Goal: Book appointment/travel/reservation

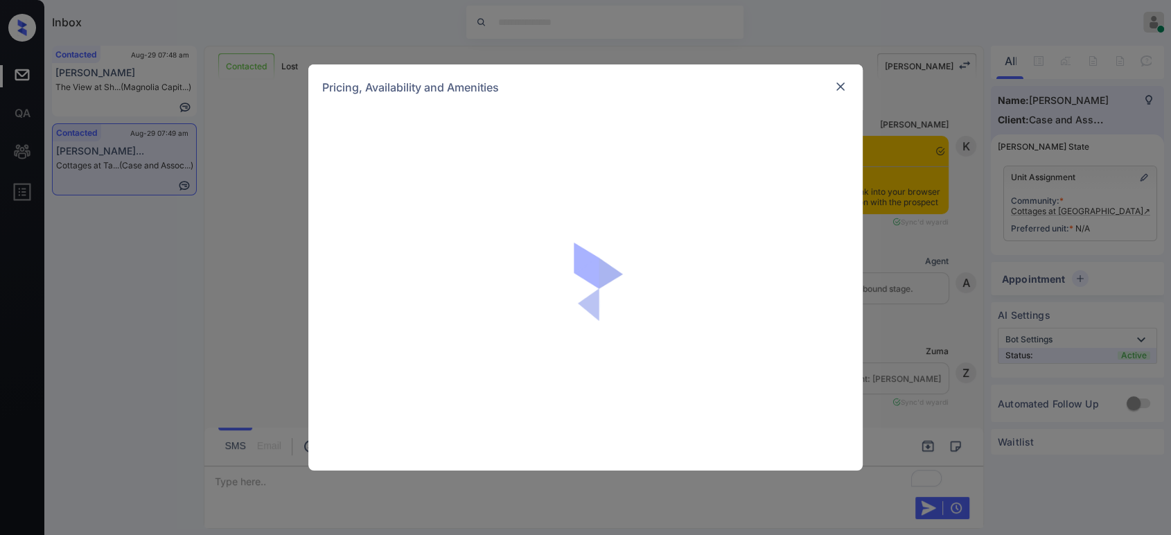
scroll to position [1745, 0]
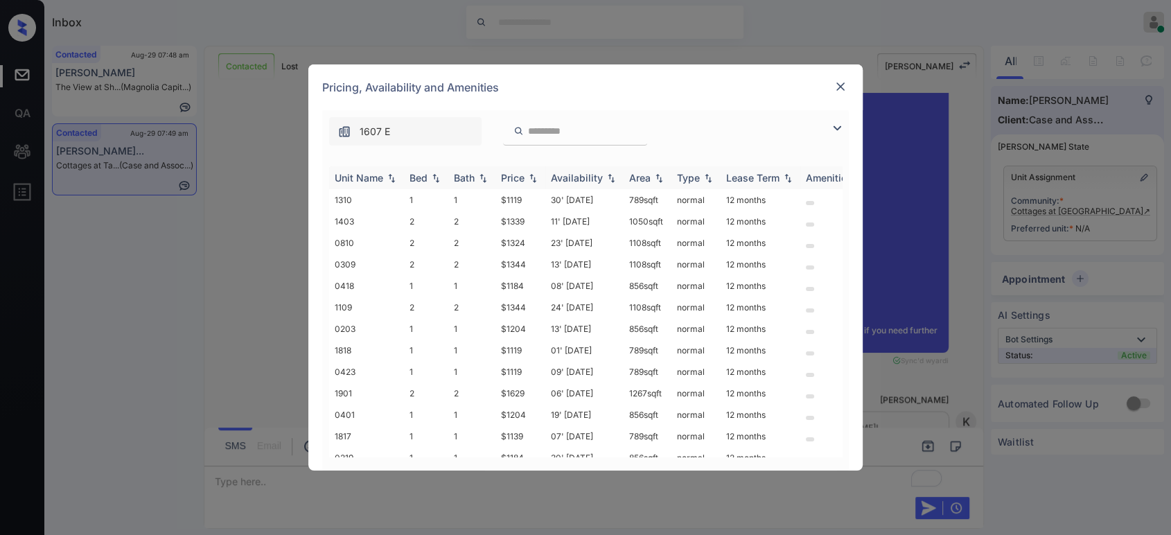
click at [526, 183] on div "Price" at bounding box center [520, 178] width 39 height 12
click at [847, 78] on div at bounding box center [840, 86] width 17 height 17
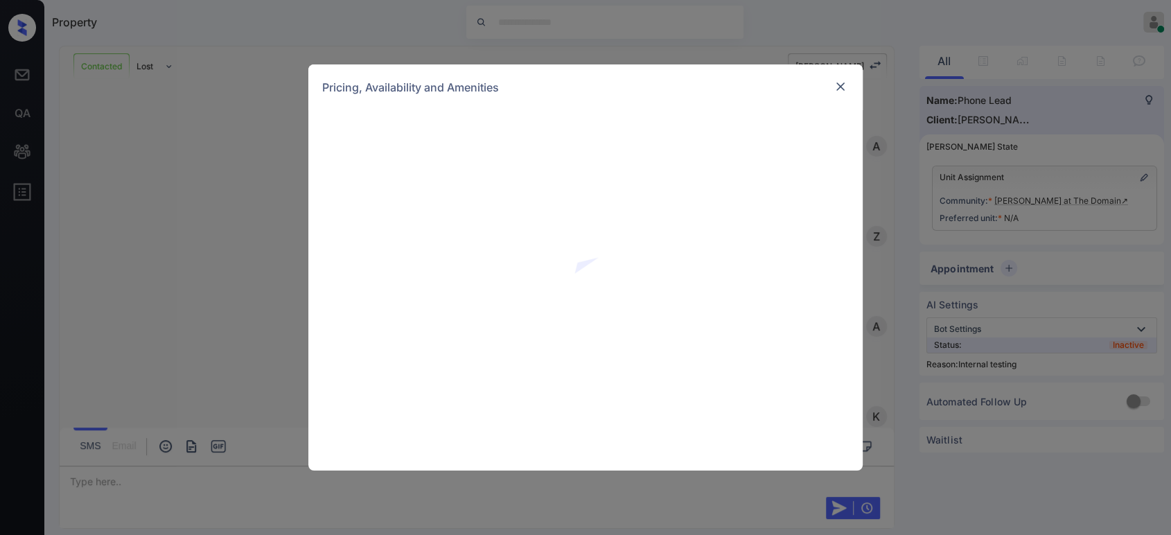
scroll to position [1380, 0]
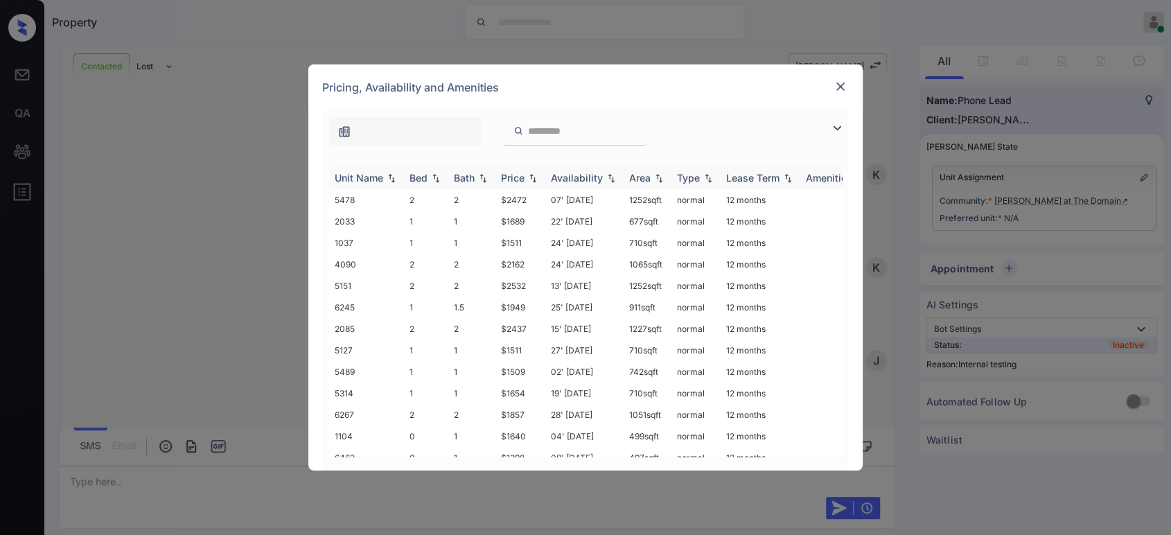
click at [518, 174] on div "Price" at bounding box center [513, 178] width 24 height 12
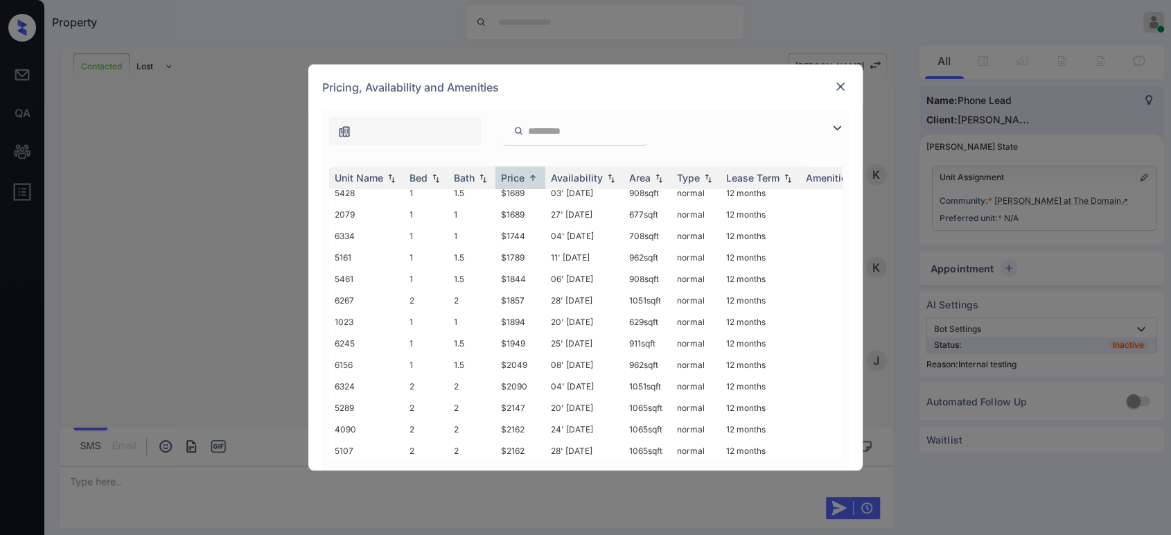
scroll to position [1278, 0]
click at [515, 371] on td "$2090" at bounding box center [520, 381] width 50 height 21
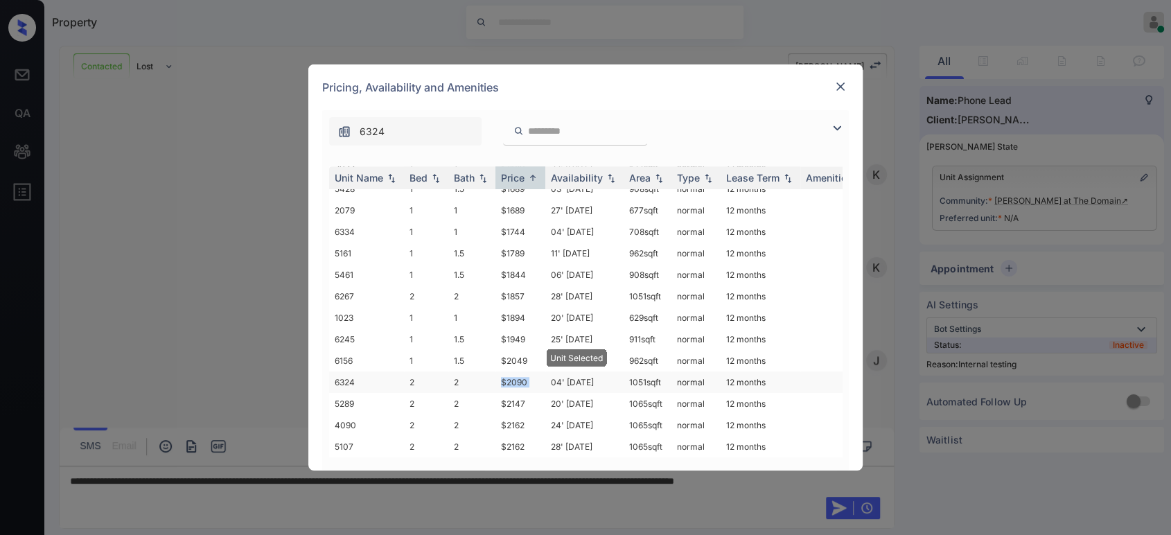
click at [515, 371] on td "$2090" at bounding box center [520, 381] width 50 height 21
click at [842, 82] on img at bounding box center [840, 87] width 14 height 14
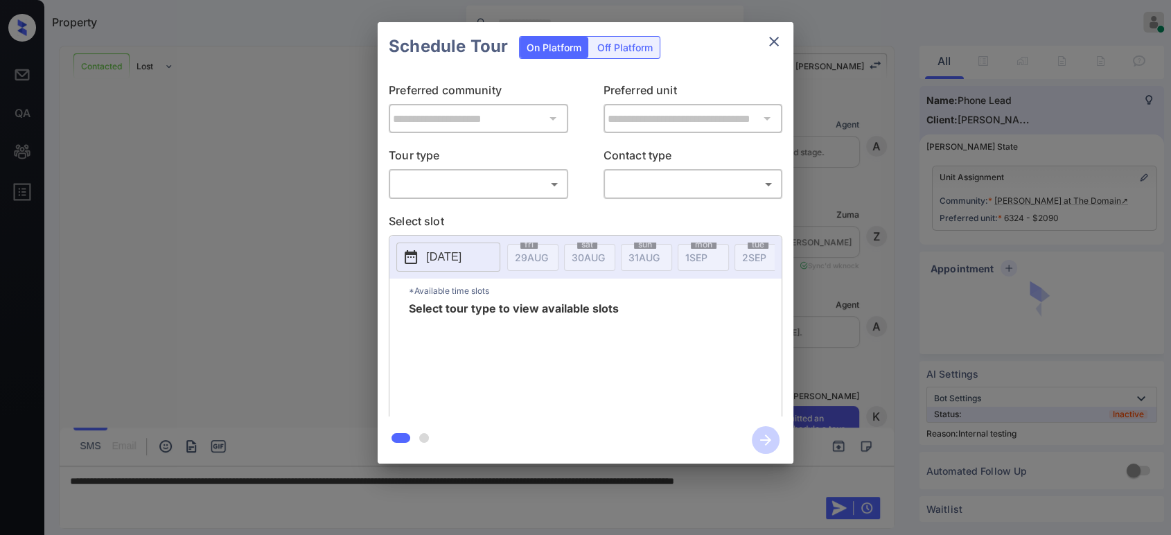
scroll to position [1380, 0]
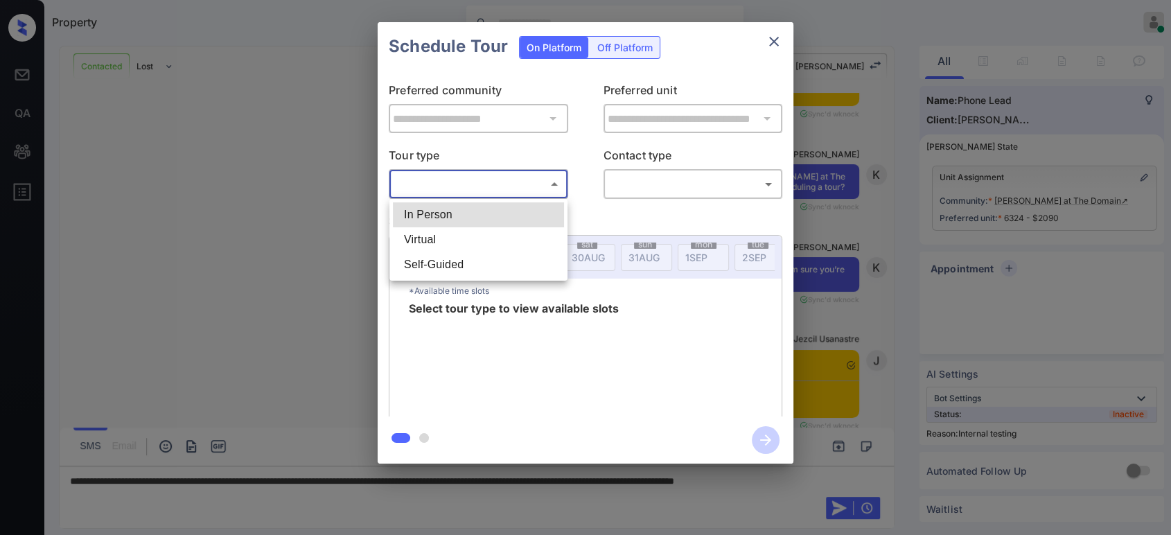
click at [497, 187] on body "Property Mukesh Online Set yourself offline Set yourself on break Profile Switc…" at bounding box center [585, 267] width 1171 height 535
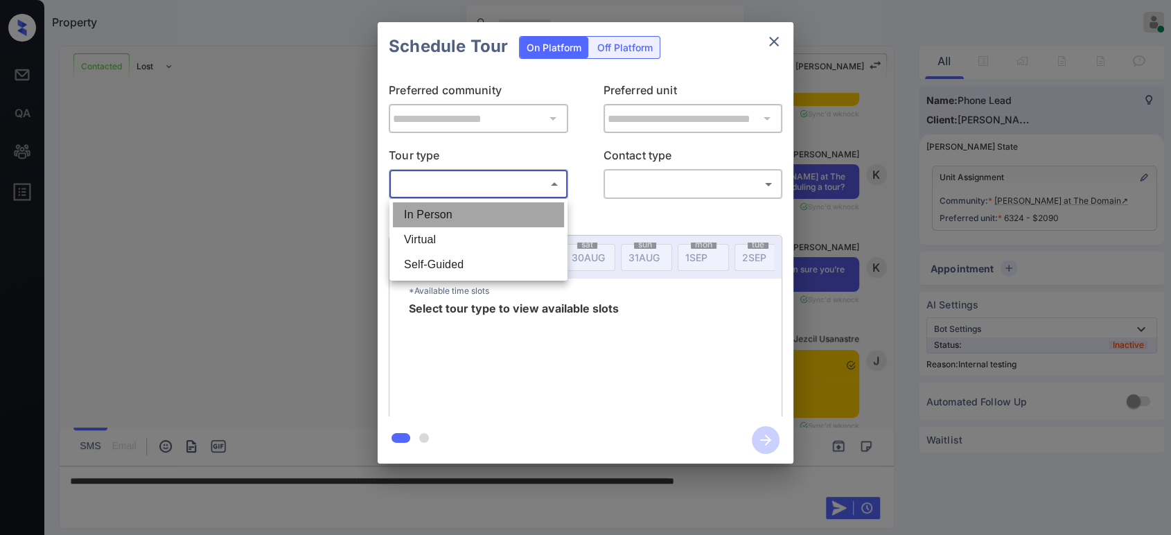
click at [435, 218] on li "In Person" at bounding box center [478, 214] width 171 height 25
type input "********"
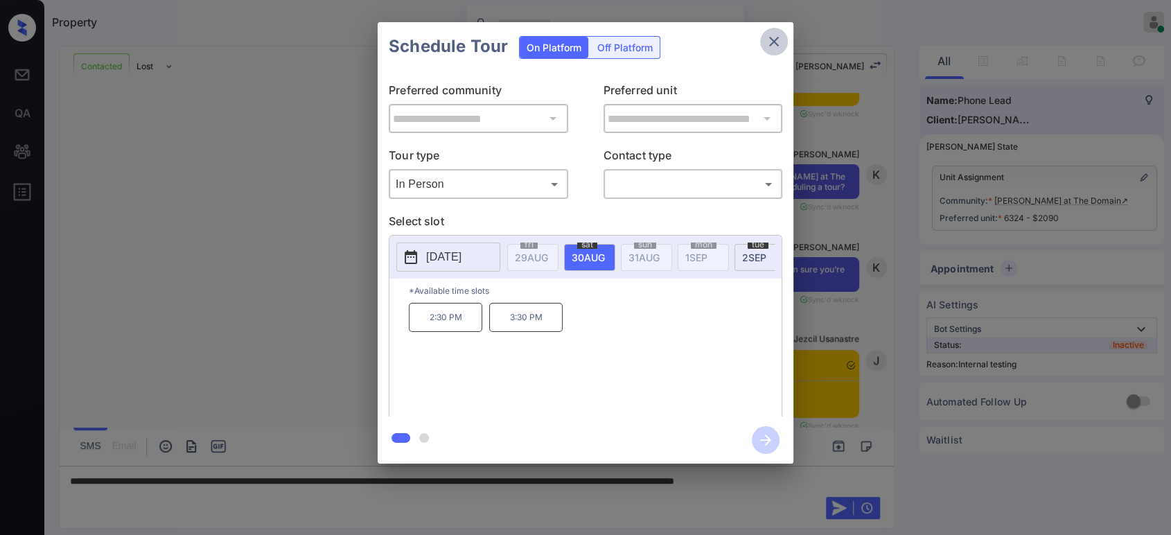
click at [771, 46] on icon "close" at bounding box center [773, 41] width 17 height 17
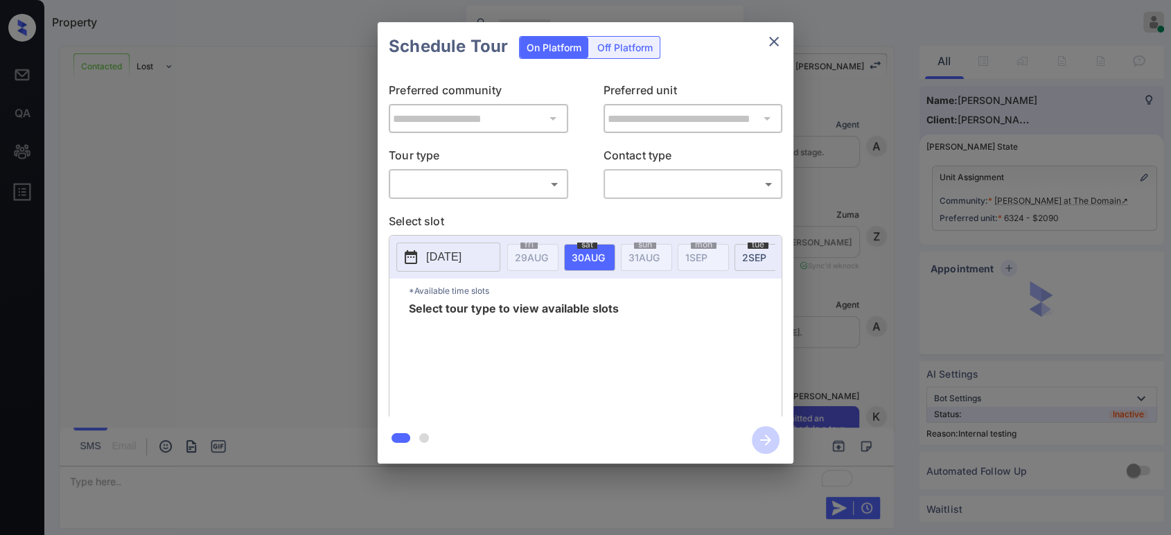
scroll to position [1433, 0]
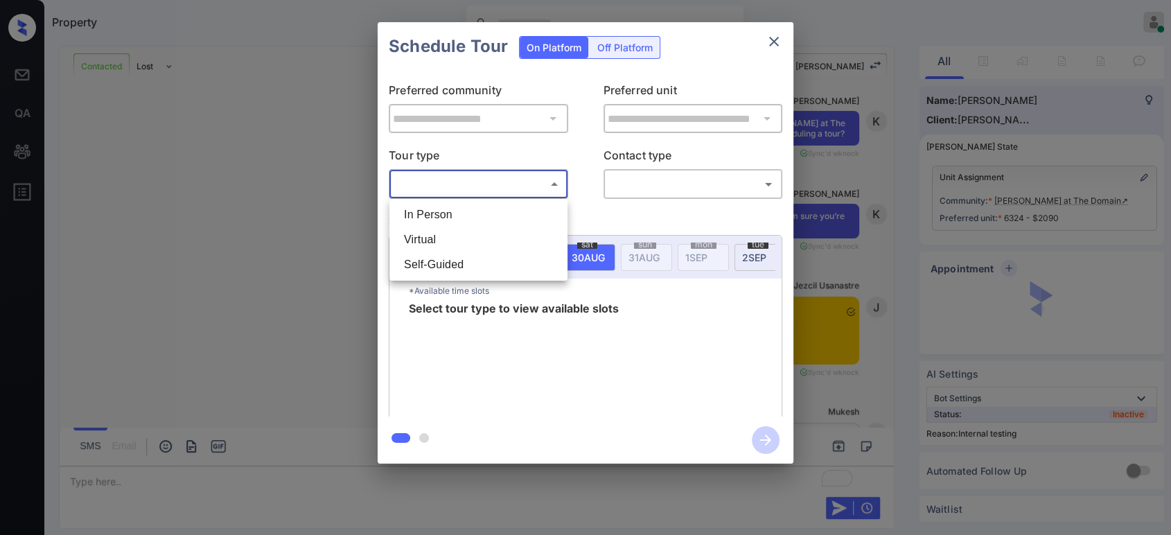
drag, startPoint x: 502, startPoint y: 190, endPoint x: 446, endPoint y: 229, distance: 67.6
click at [446, 229] on body "Property Mukesh Online Set yourself offline Set yourself on break Profile Switc…" at bounding box center [585, 267] width 1171 height 535
click at [440, 221] on li "In Person" at bounding box center [478, 214] width 171 height 25
type input "********"
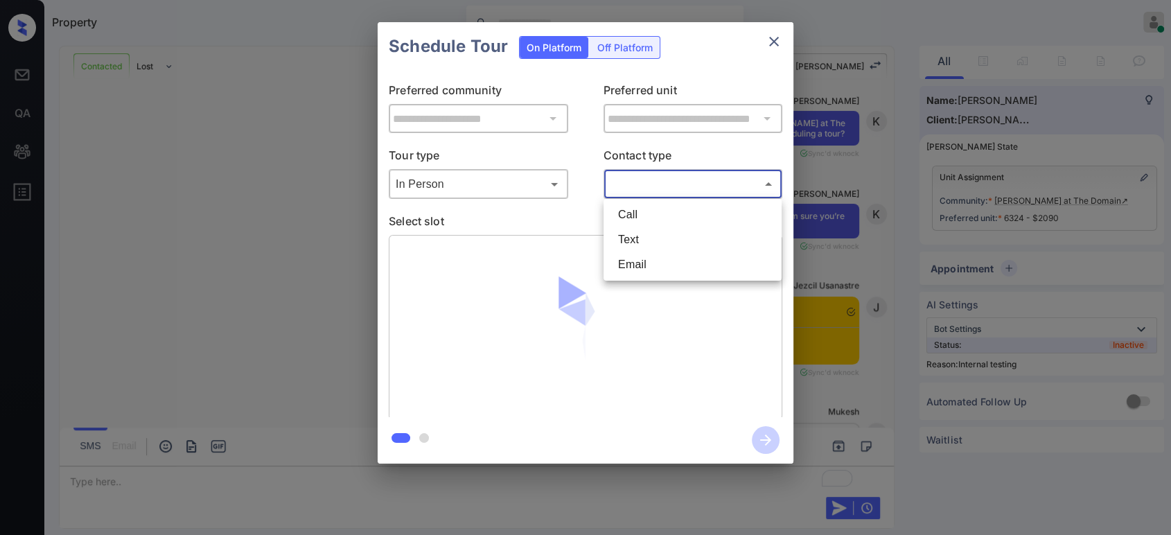
click at [668, 177] on body "Property Mukesh Online Set yourself offline Set yourself on break Profile Switc…" at bounding box center [585, 267] width 1171 height 535
click at [647, 234] on li "Text" at bounding box center [692, 239] width 171 height 25
type input "****"
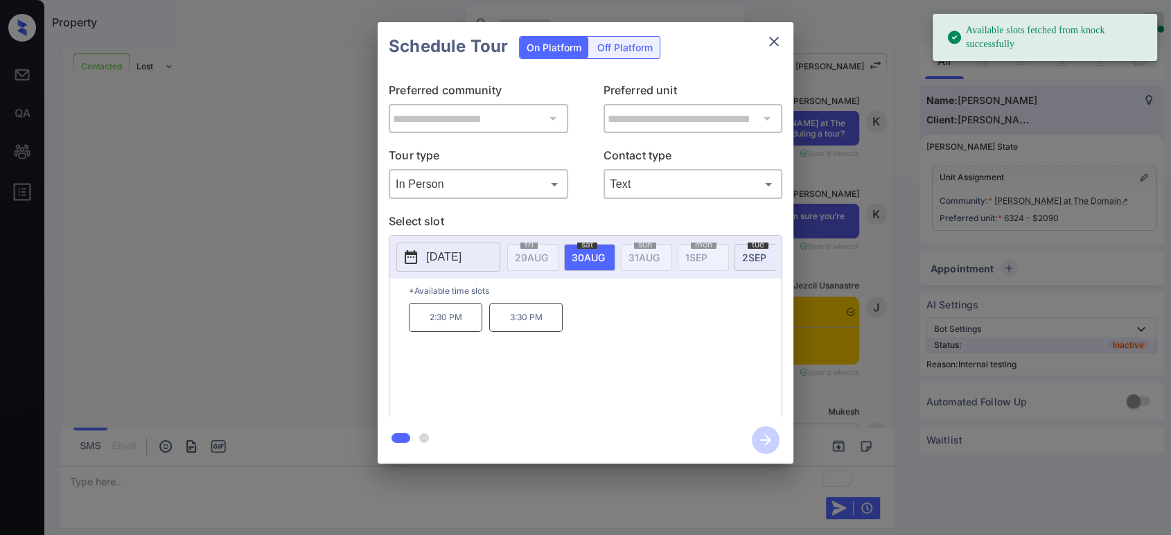
click at [440, 332] on p "2:30 PM" at bounding box center [445, 317] width 73 height 29
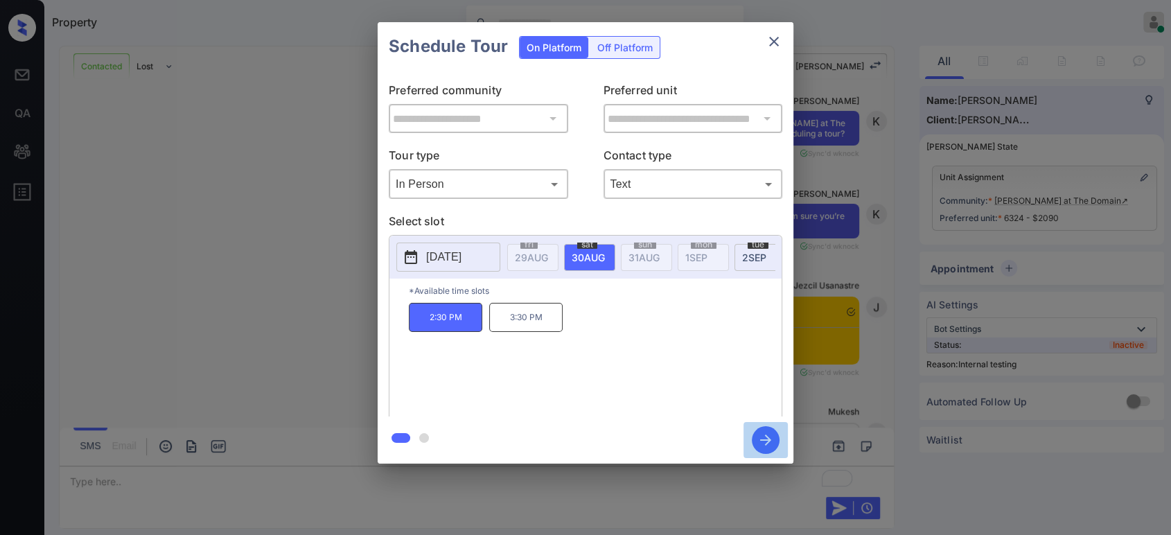
click at [770, 438] on icon "button" at bounding box center [765, 439] width 11 height 11
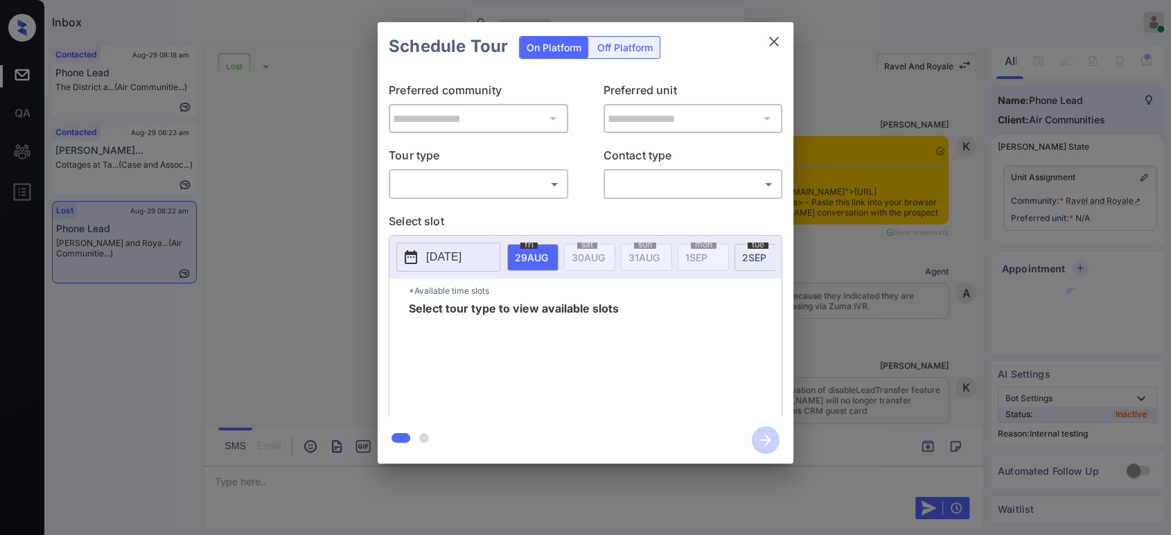
scroll to position [6216, 0]
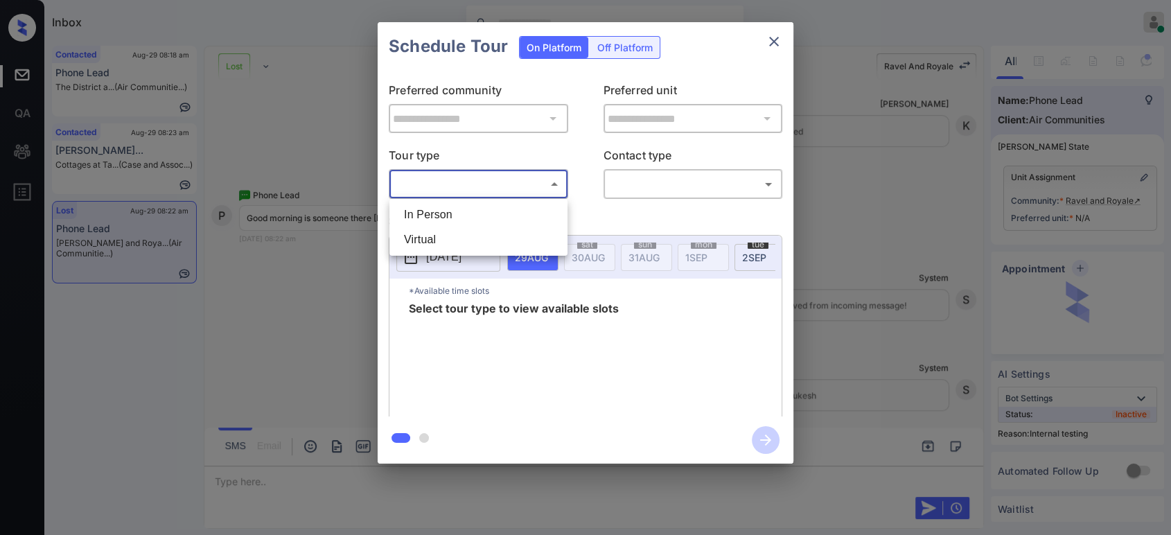
click at [549, 179] on body "Inbox Mukesh Online Set yourself offline Set yourself on break Profile Switch t…" at bounding box center [585, 267] width 1171 height 535
click at [471, 220] on li "In Person" at bounding box center [478, 214] width 171 height 25
type input "********"
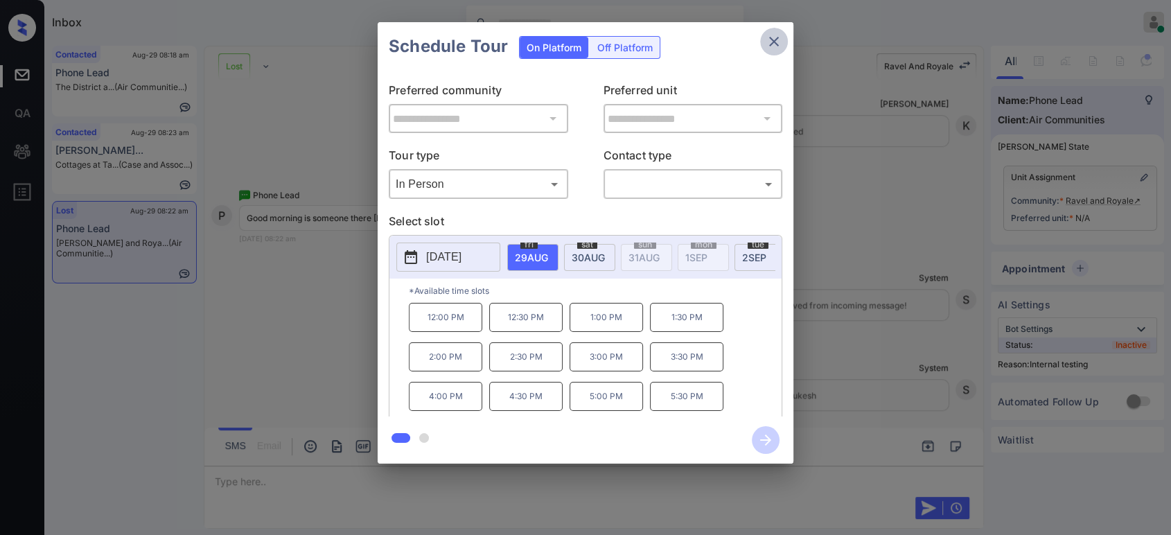
click at [775, 37] on icon "close" at bounding box center [773, 41] width 17 height 17
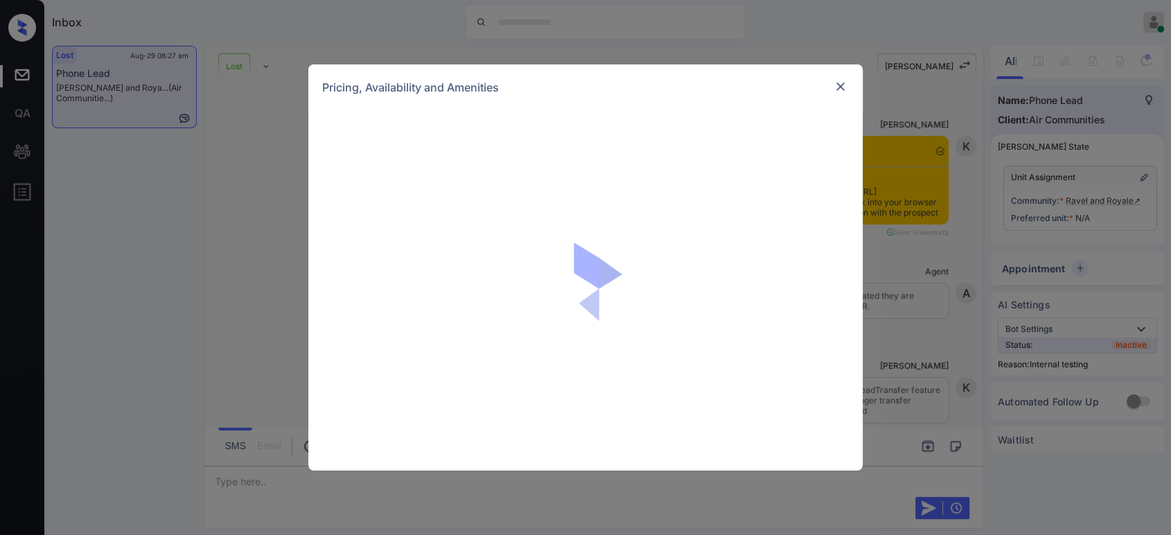
scroll to position [2873, 0]
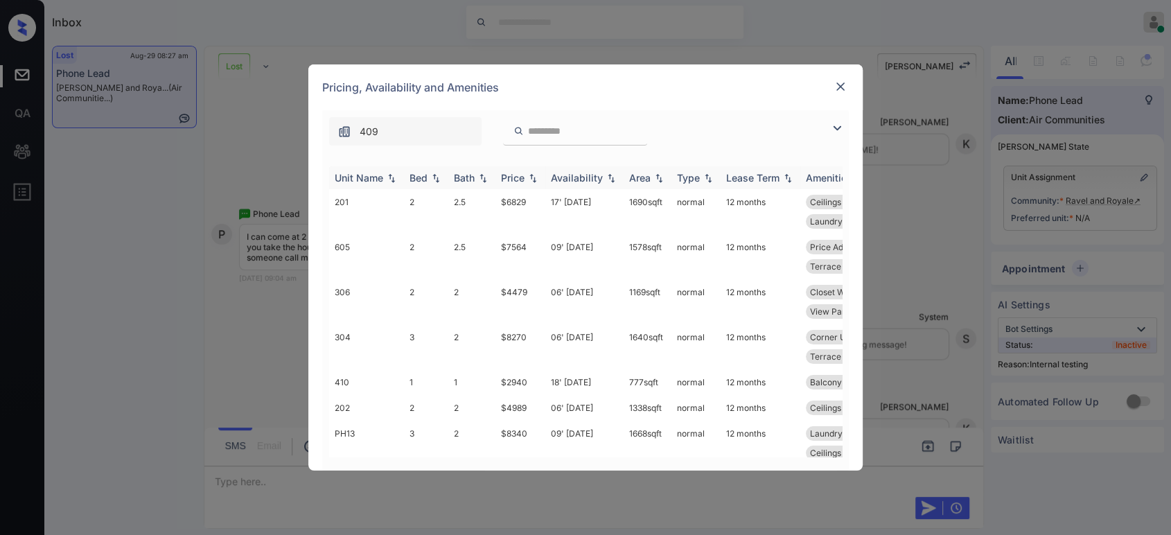
click at [513, 186] on th "Price" at bounding box center [520, 177] width 50 height 23
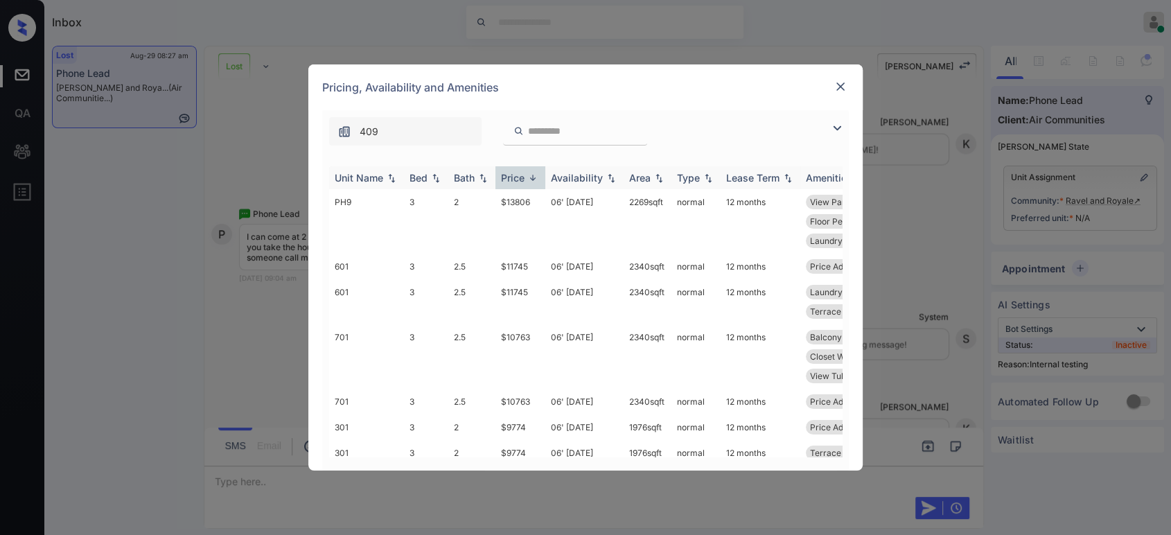
click at [513, 186] on th "Price" at bounding box center [520, 177] width 50 height 23
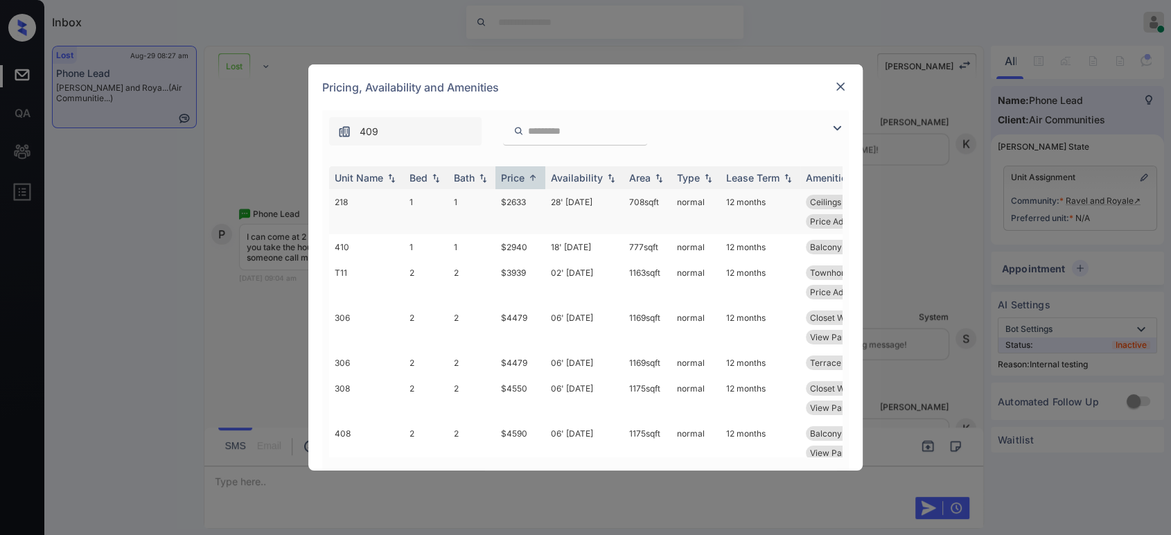
click at [512, 206] on td "$2633" at bounding box center [520, 211] width 50 height 45
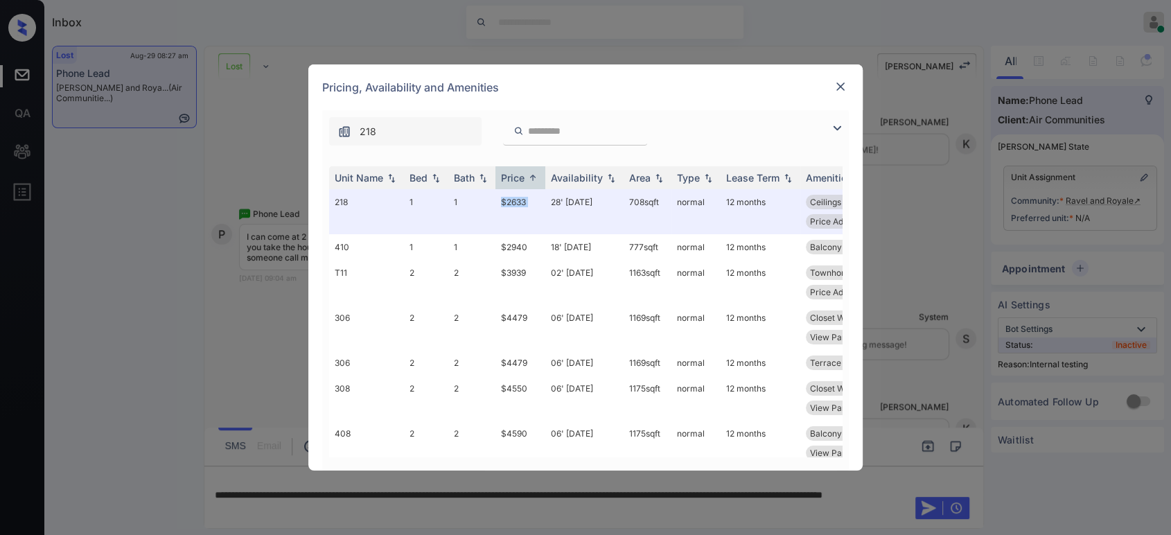
click at [833, 89] on img at bounding box center [840, 87] width 14 height 14
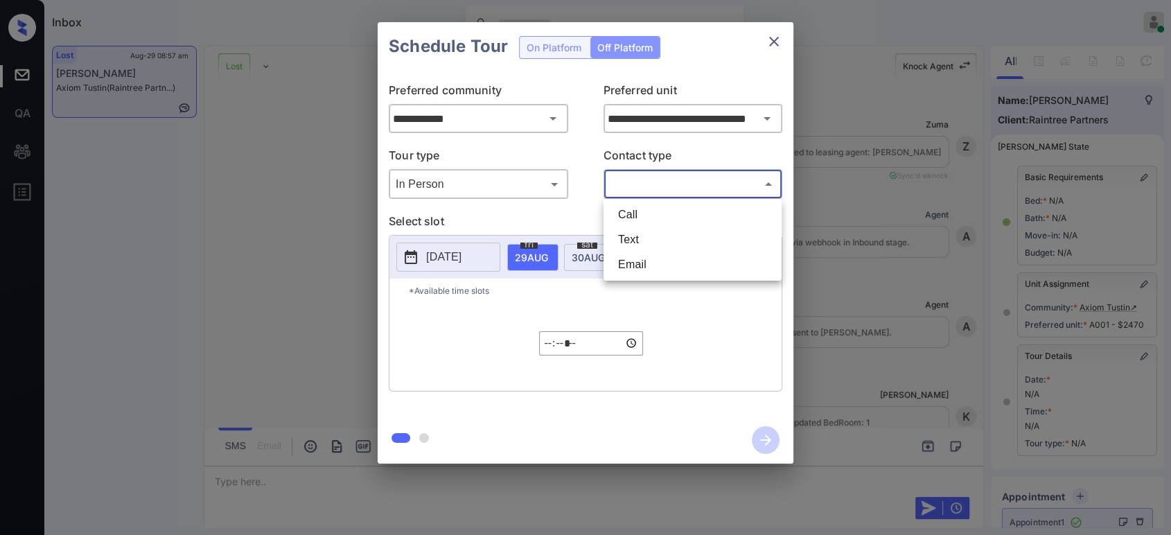
scroll to position [8018, 0]
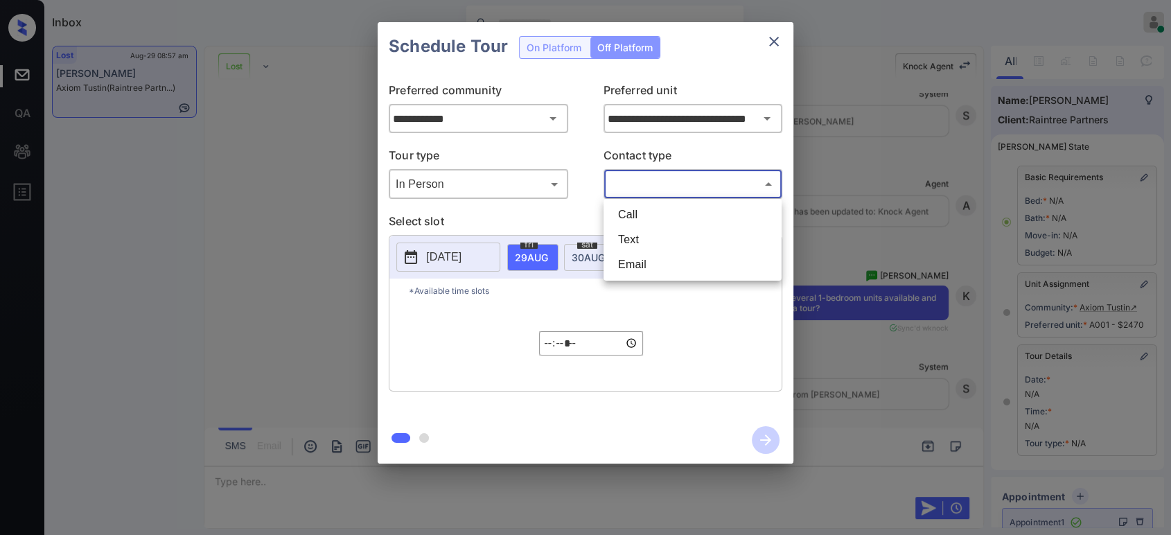
click at [656, 240] on body "Inbox Mukesh Online Set yourself offline Set yourself on break Profile Switch t…" at bounding box center [585, 267] width 1171 height 535
click at [656, 240] on li "Text" at bounding box center [692, 239] width 171 height 25
type input "****"
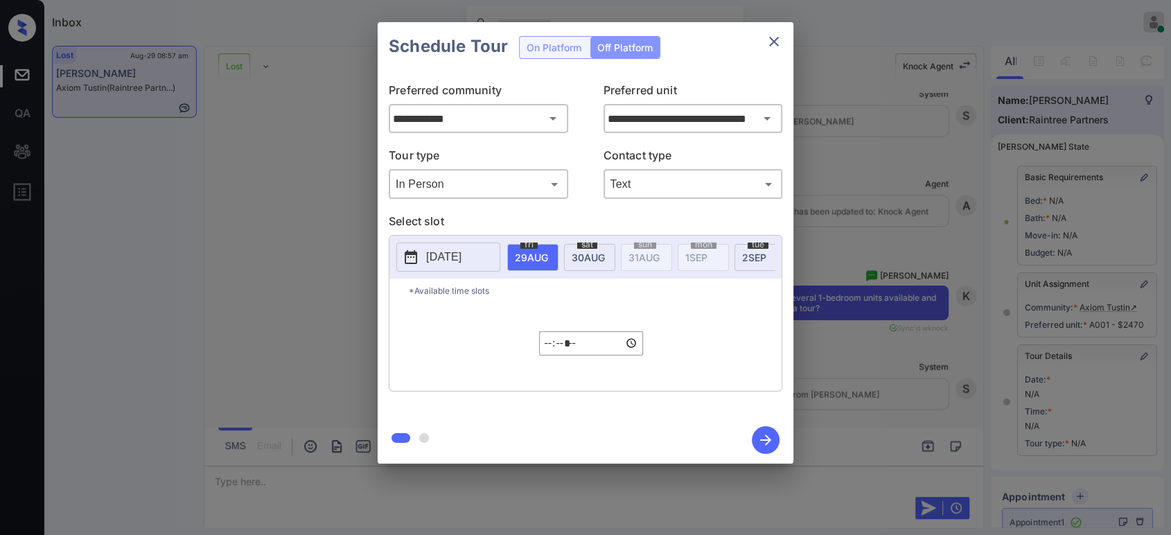
click at [461, 256] on p "2025-08-28" at bounding box center [443, 257] width 35 height 17
click at [763, 45] on button "close" at bounding box center [774, 42] width 28 height 28
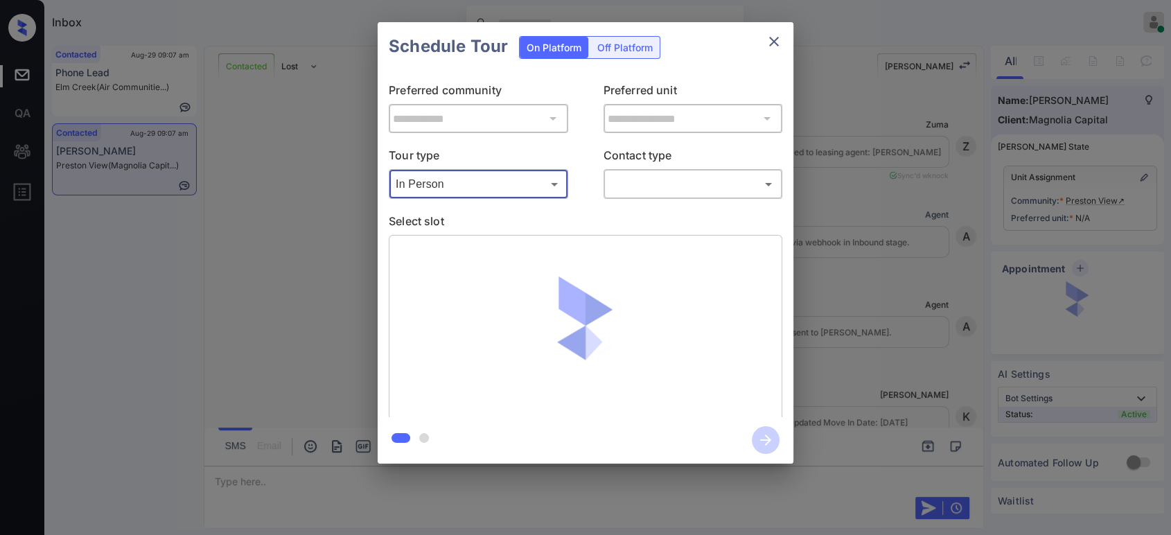
scroll to position [1574, 0]
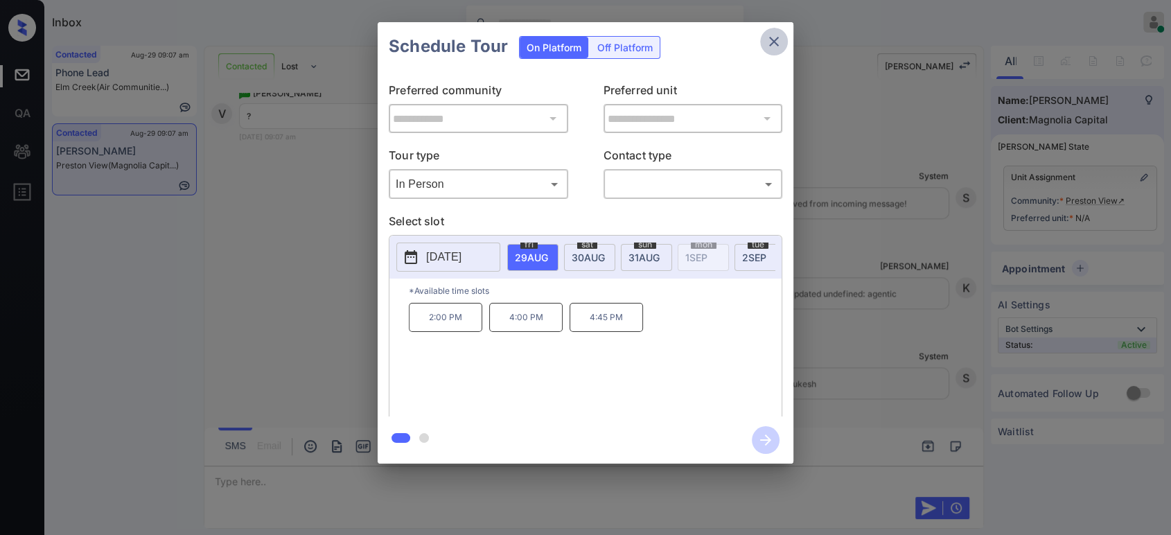
click at [765, 41] on icon "close" at bounding box center [773, 41] width 17 height 17
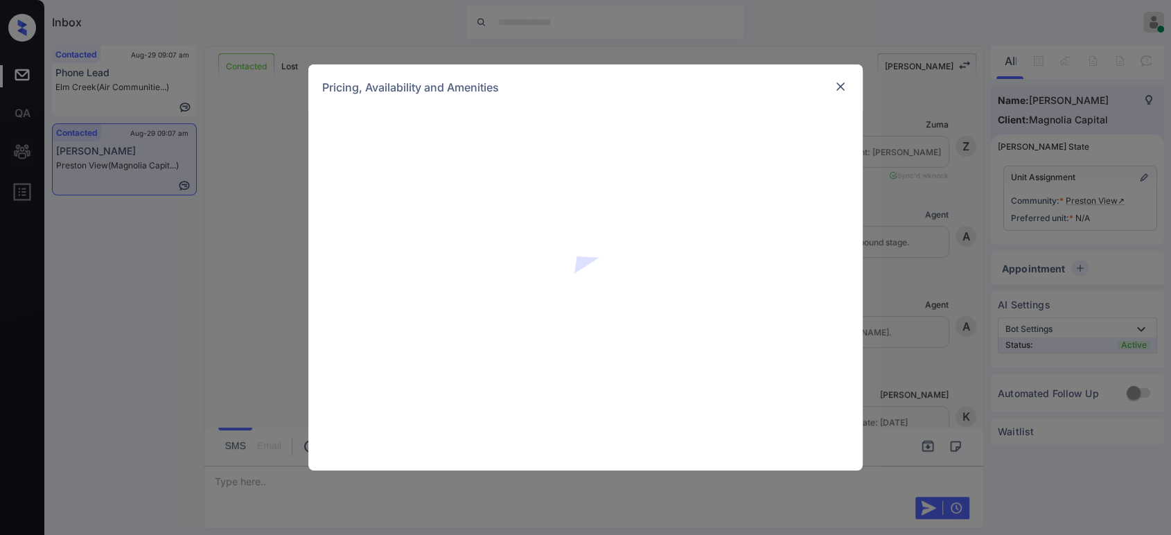
scroll to position [1574, 0]
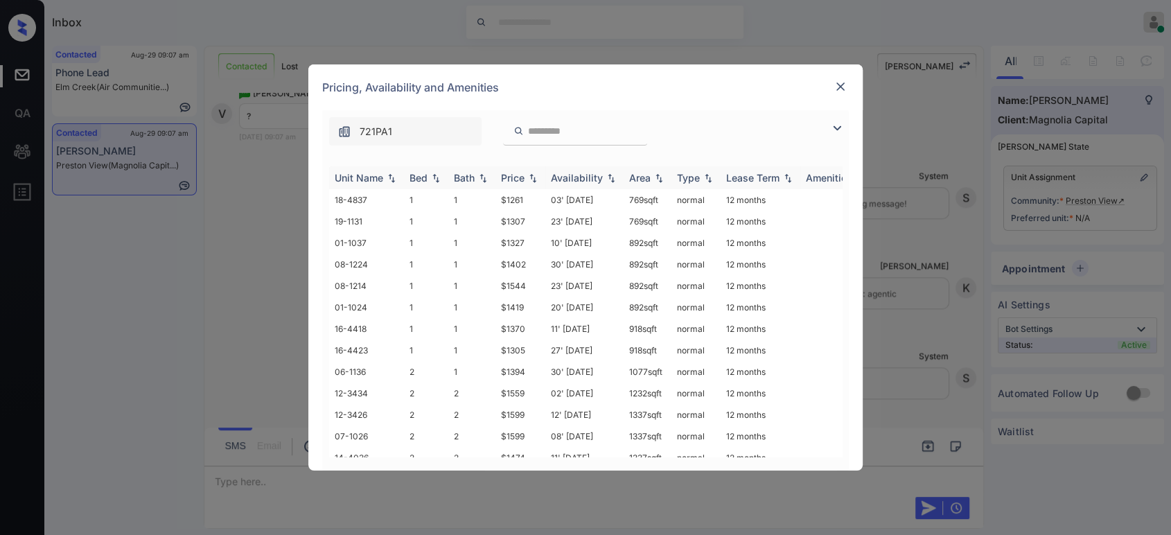
click at [527, 175] on img at bounding box center [533, 178] width 14 height 10
click at [527, 175] on img at bounding box center [533, 177] width 14 height 10
click at [511, 301] on td "$1394" at bounding box center [520, 306] width 50 height 21
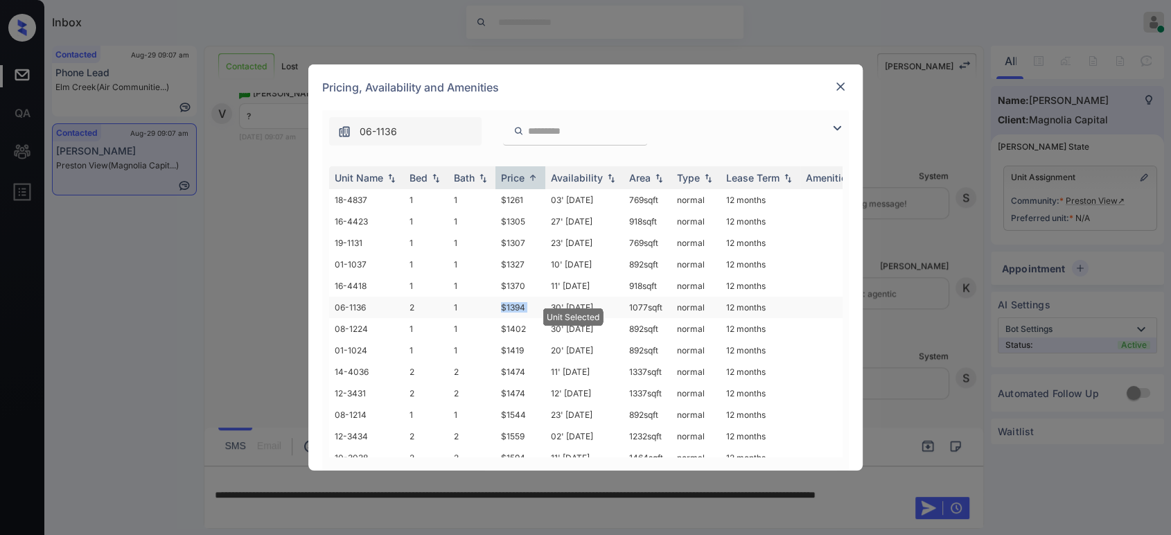
click at [511, 301] on td "$1394" at bounding box center [520, 306] width 50 height 21
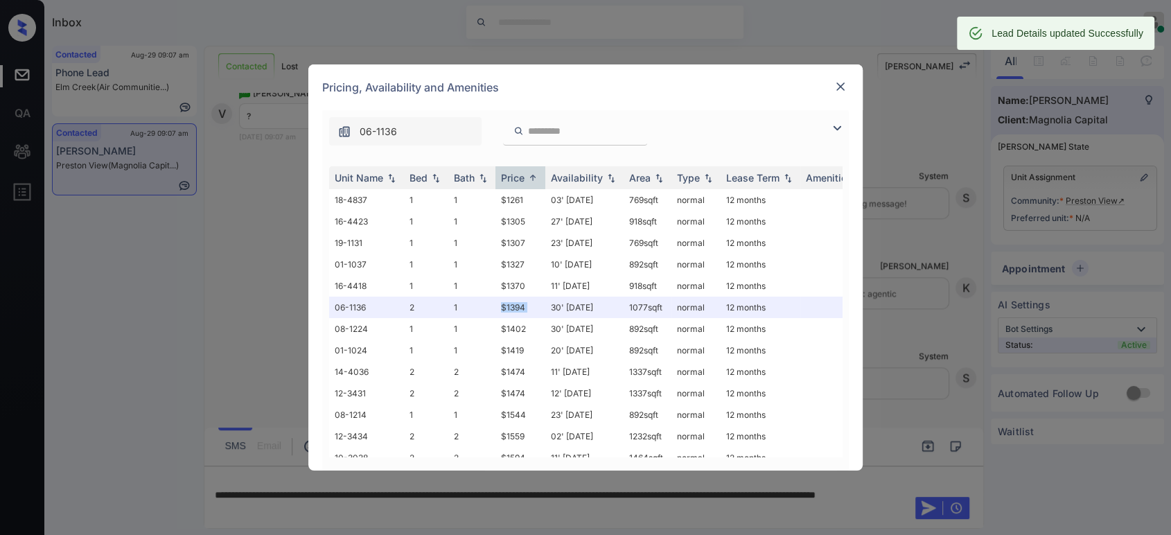
click at [845, 83] on img at bounding box center [840, 87] width 14 height 14
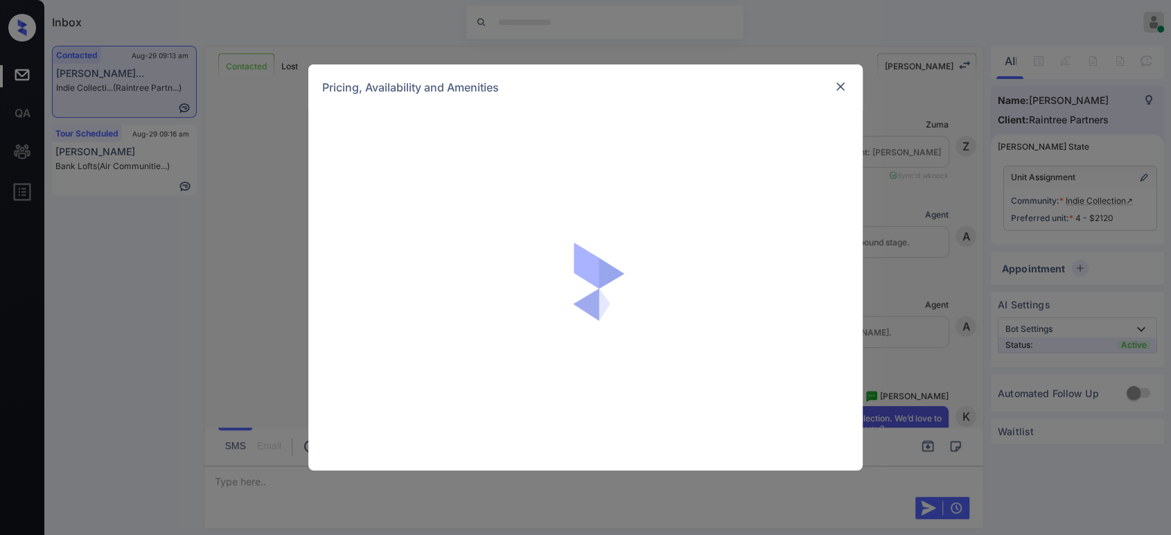
scroll to position [2456, 0]
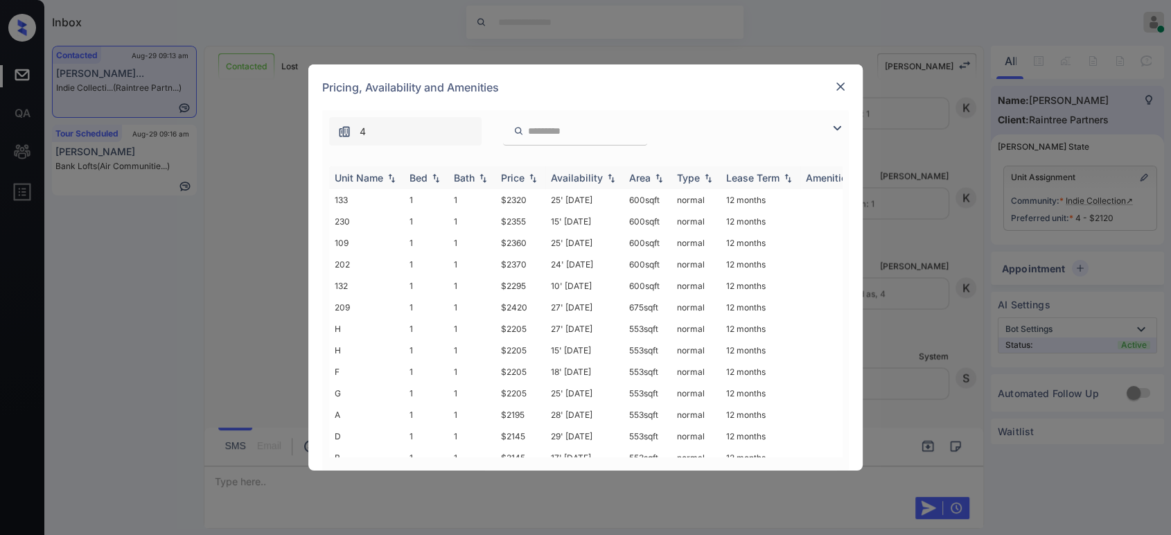
click at [521, 183] on div "Price" at bounding box center [513, 178] width 24 height 12
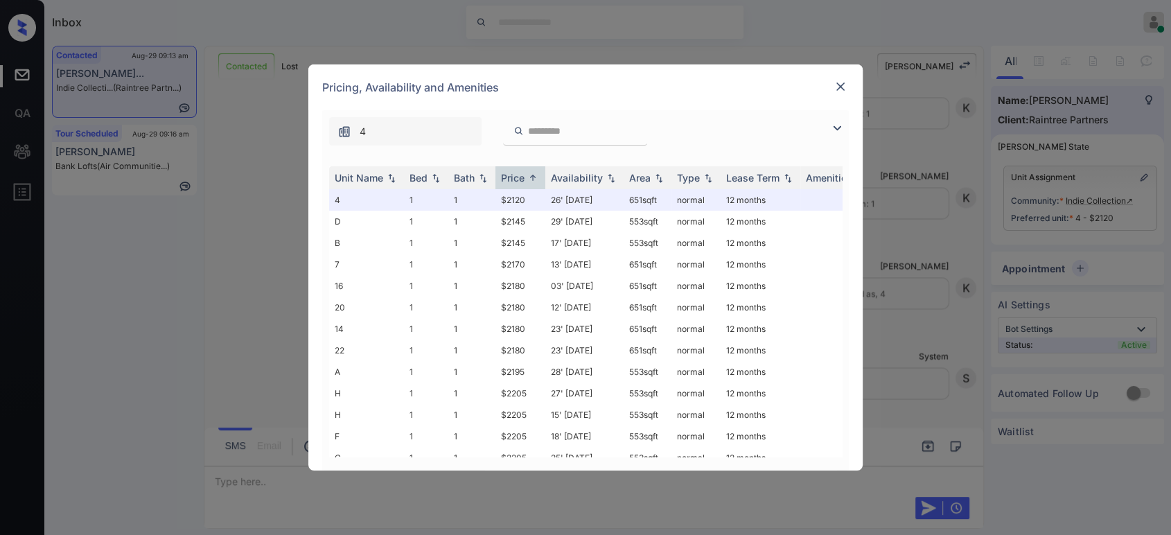
click at [830, 87] on div "Pricing, Availability and Amenities" at bounding box center [585, 87] width 554 height 46
click at [844, 85] on img at bounding box center [840, 87] width 14 height 14
